Goal: Transaction & Acquisition: Purchase product/service

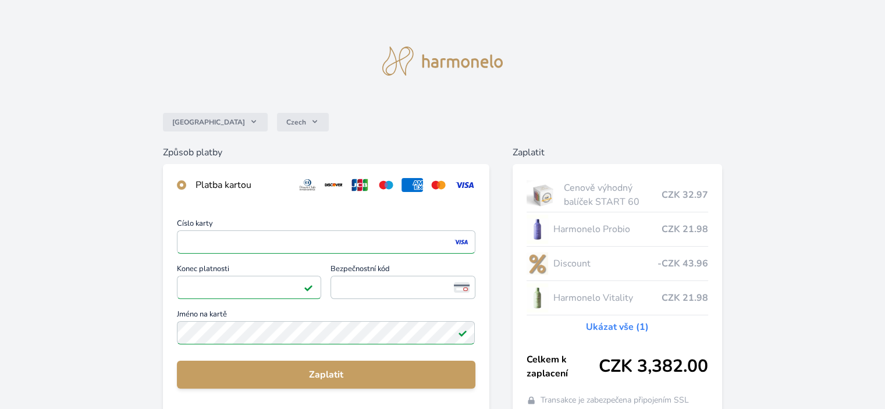
click at [373, 302] on div "Číslo karty <p>Your browser does not support iframes.</p> Konec platnosti <p>Yo…" at bounding box center [326, 283] width 298 height 127
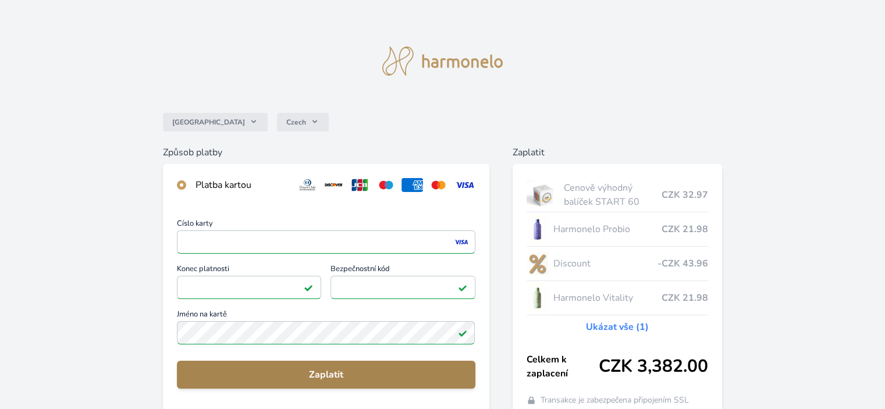
click at [323, 375] on span "Zaplatit" at bounding box center [325, 375] width 279 height 14
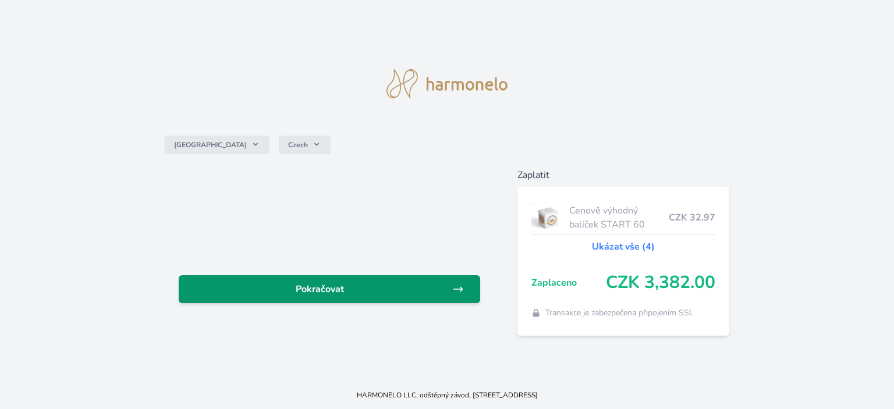
click at [370, 290] on span "Pokračovat" at bounding box center [320, 289] width 264 height 14
